Goal: Information Seeking & Learning: Learn about a topic

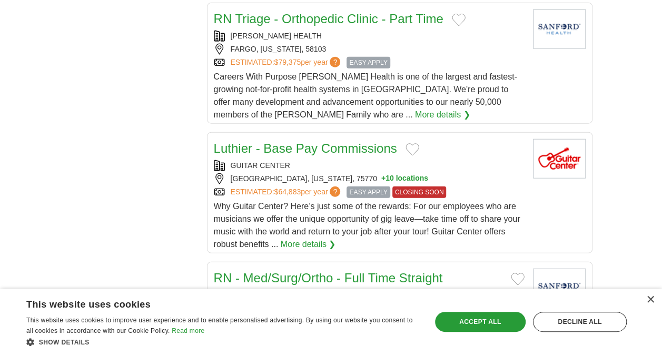
scroll to position [1370, 0]
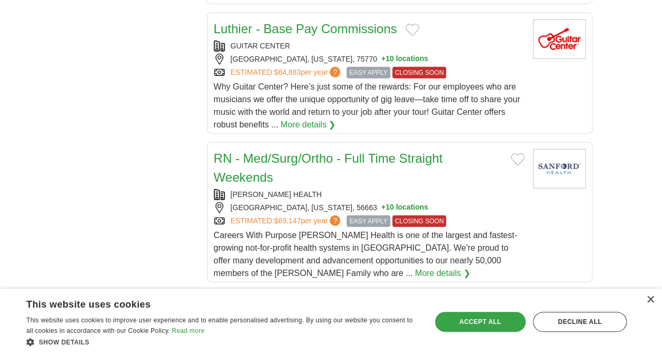
click at [474, 319] on div "Accept all" at bounding box center [480, 322] width 91 height 20
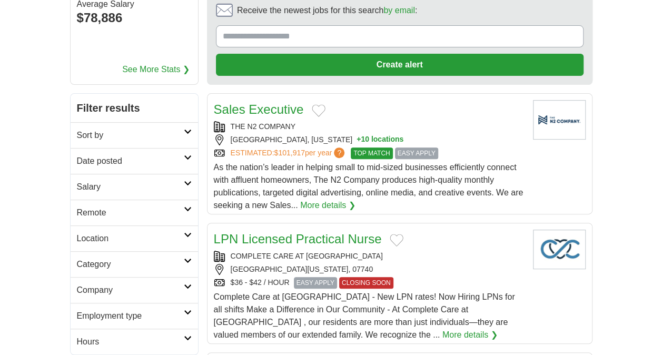
scroll to position [0, 0]
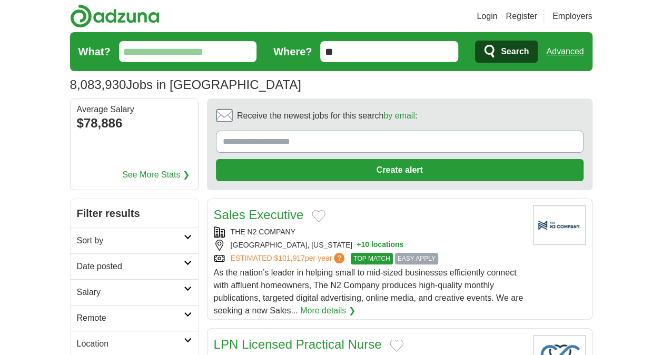
click at [360, 57] on input "**" at bounding box center [389, 51] width 138 height 21
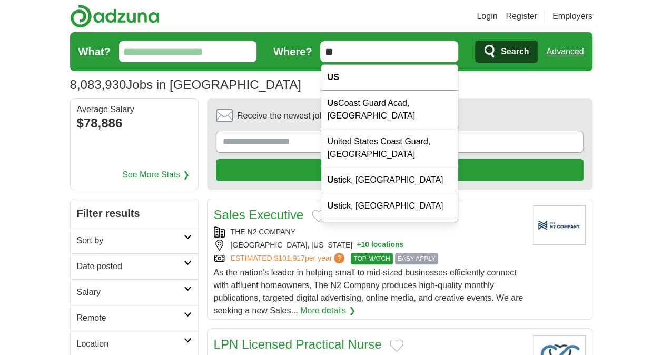
drag, startPoint x: 360, startPoint y: 57, endPoint x: 316, endPoint y: 53, distance: 45.0
click at [316, 53] on form "What? Where? ** Search Advanced" at bounding box center [331, 51] width 523 height 39
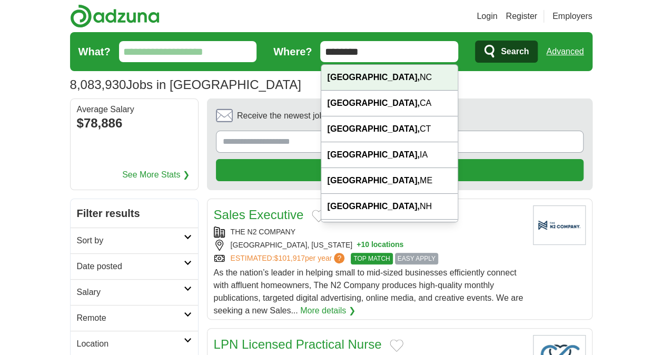
click at [363, 76] on strong "Durham," at bounding box center [374, 77] width 92 height 9
type input "**********"
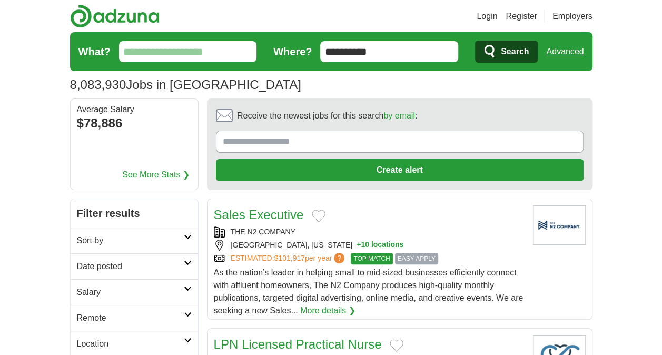
click at [501, 50] on span "Search" at bounding box center [515, 51] width 28 height 21
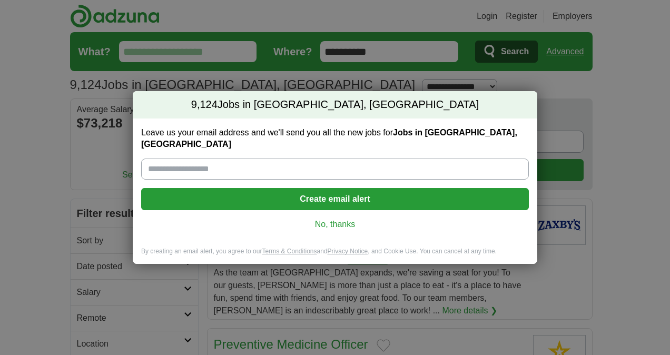
click at [329, 219] on link "No, thanks" at bounding box center [335, 225] width 371 height 12
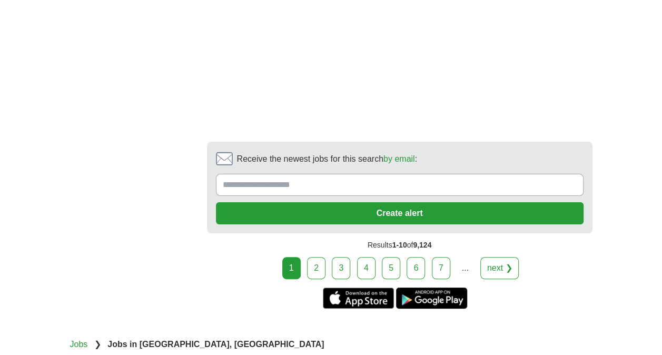
scroll to position [2002, 0]
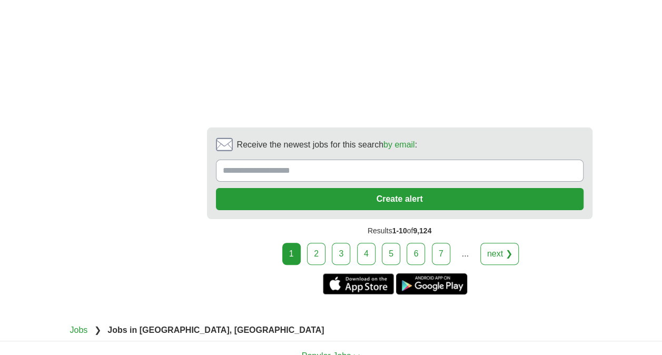
click at [493, 248] on link "next ❯" at bounding box center [499, 254] width 39 height 22
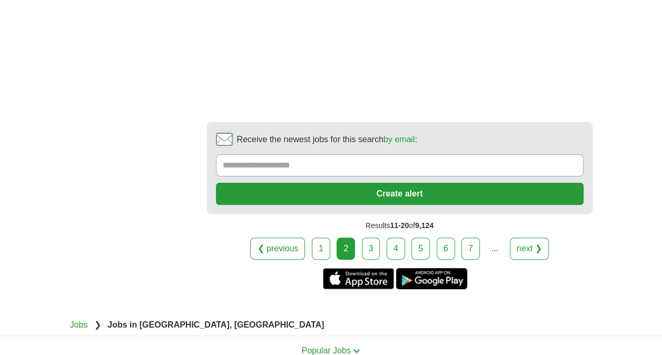
scroll to position [2054, 0]
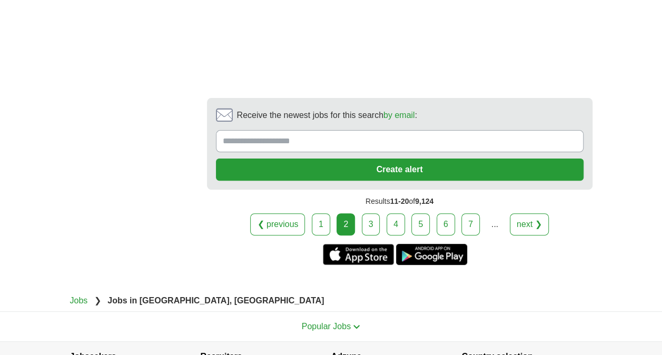
click at [524, 216] on link "next ❯" at bounding box center [529, 224] width 39 height 22
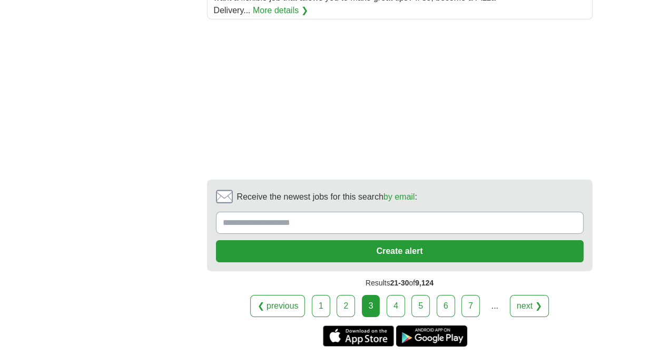
scroll to position [1633, 0]
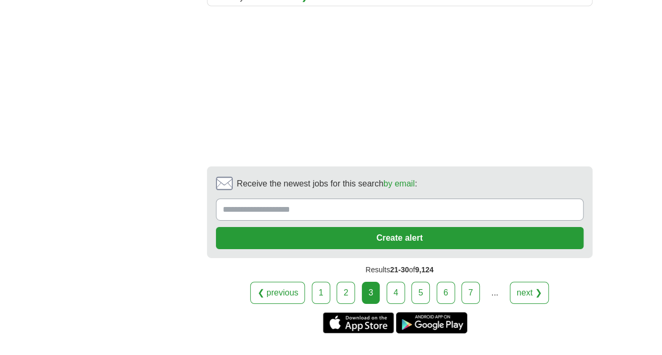
click at [396, 282] on link "4" at bounding box center [396, 293] width 18 height 22
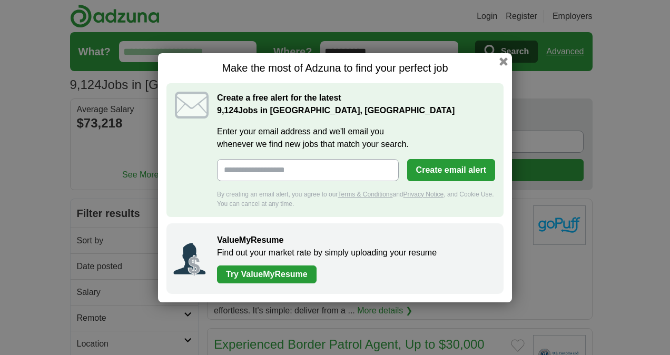
click at [510, 62] on div "Make the most of Adzuna to find your perfect job Create a free alert for the la…" at bounding box center [335, 177] width 354 height 249
click at [504, 61] on button "button" at bounding box center [504, 61] width 12 height 12
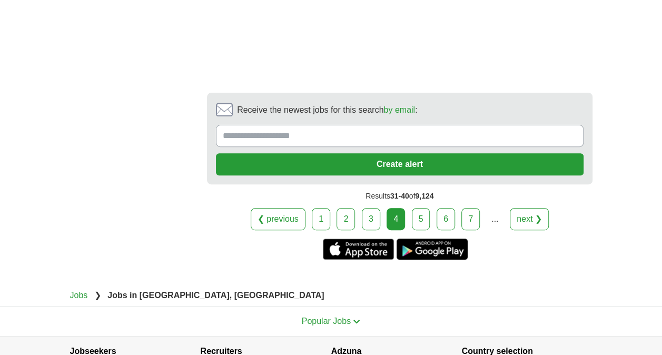
scroll to position [2107, 0]
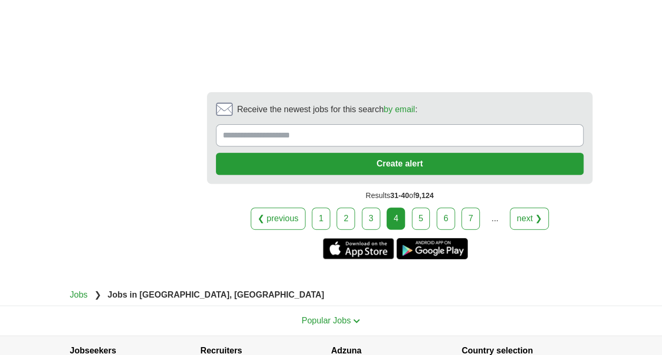
click at [529, 209] on link "next ❯" at bounding box center [529, 219] width 39 height 22
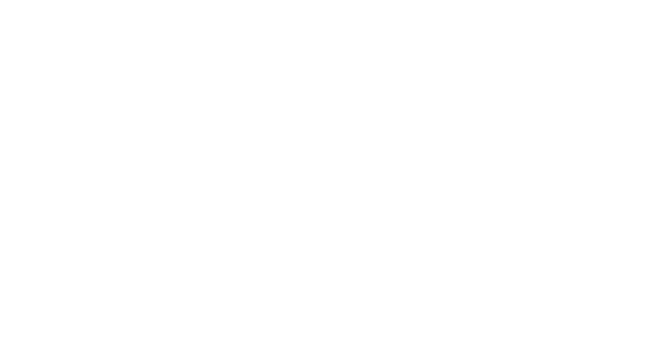
scroll to position [1633, 0]
